Goal: Ask a question: Seek information or help from site administrators or community

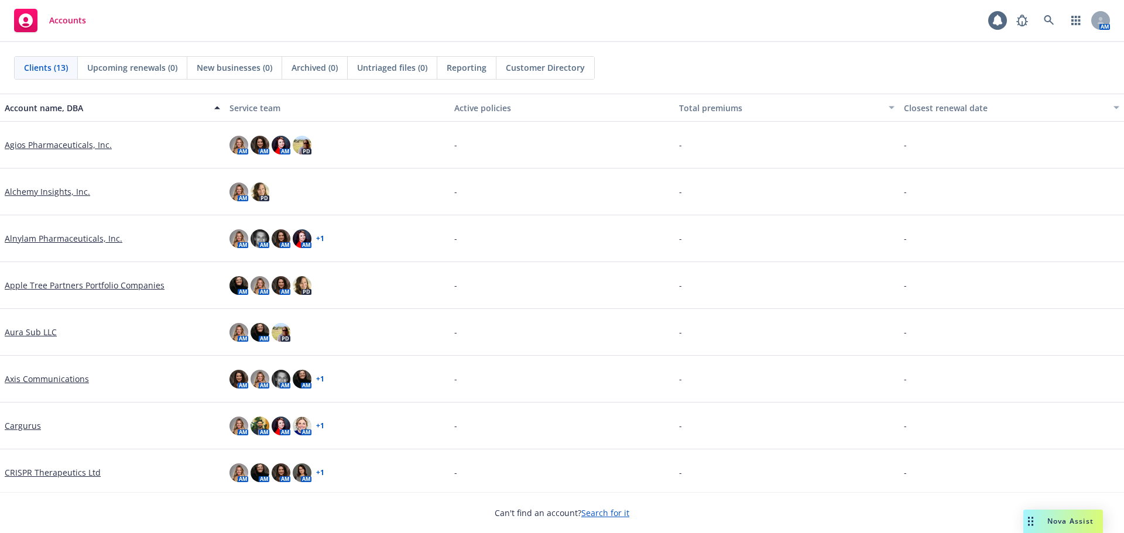
click at [1036, 521] on div "Drag to move" at bounding box center [1030, 521] width 15 height 23
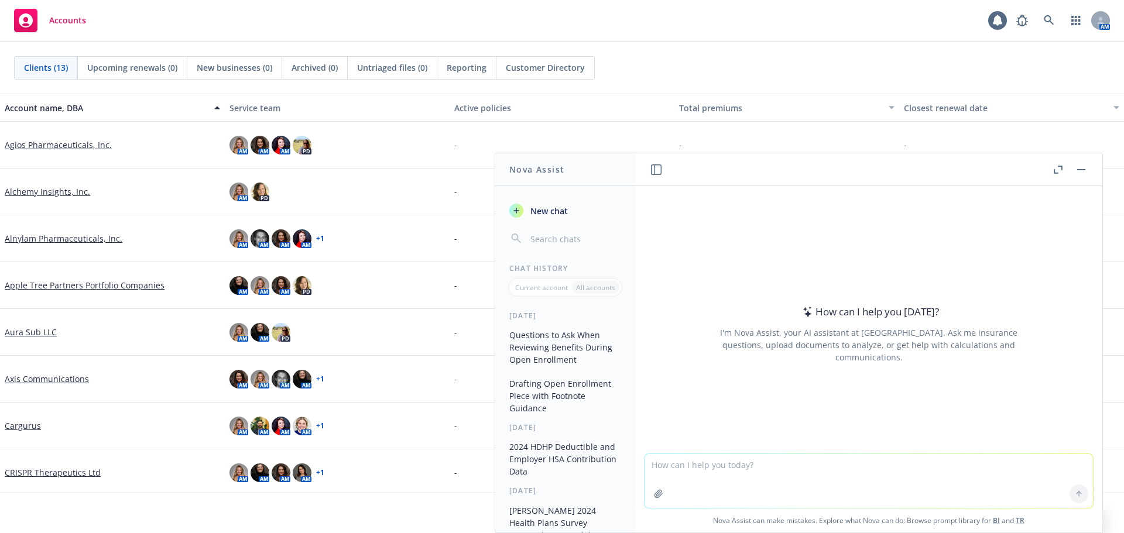
click at [828, 456] on textarea at bounding box center [868, 481] width 448 height 54
type textarea "has the state of [US_STATE] announced the 2026 NYPFL rate yet"
